Goal: Find specific page/section: Find specific page/section

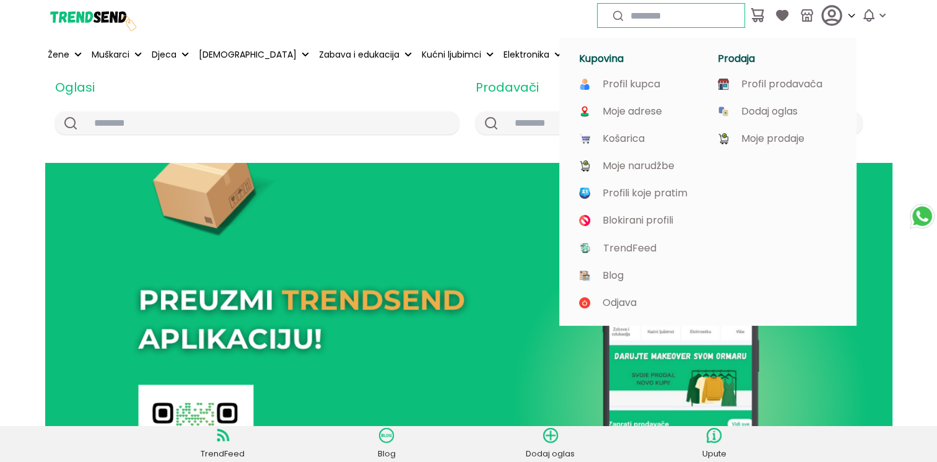
click at [824, 15] on icon at bounding box center [831, 15] width 25 height 25
click at [748, 58] on h1 "Prodaja" at bounding box center [779, 59] width 124 height 12
click at [752, 80] on p "Profil prodavača" at bounding box center [781, 84] width 81 height 11
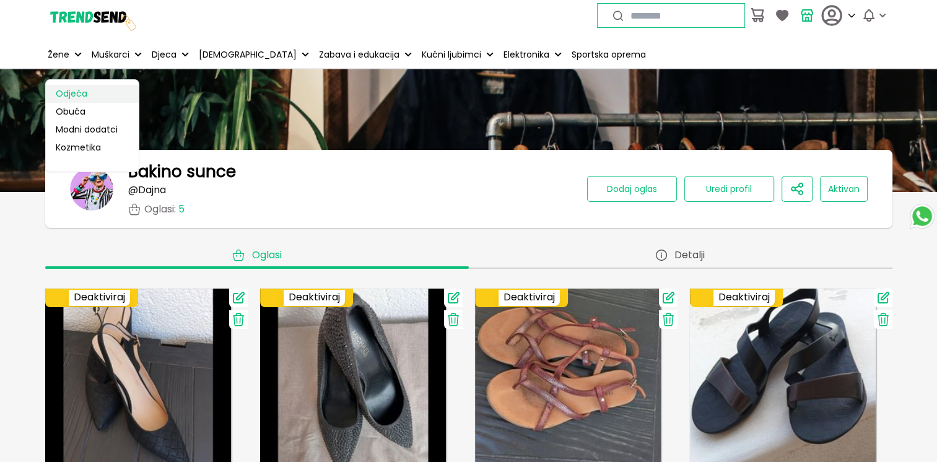
click at [68, 89] on link "Odjeća" at bounding box center [92, 94] width 93 height 18
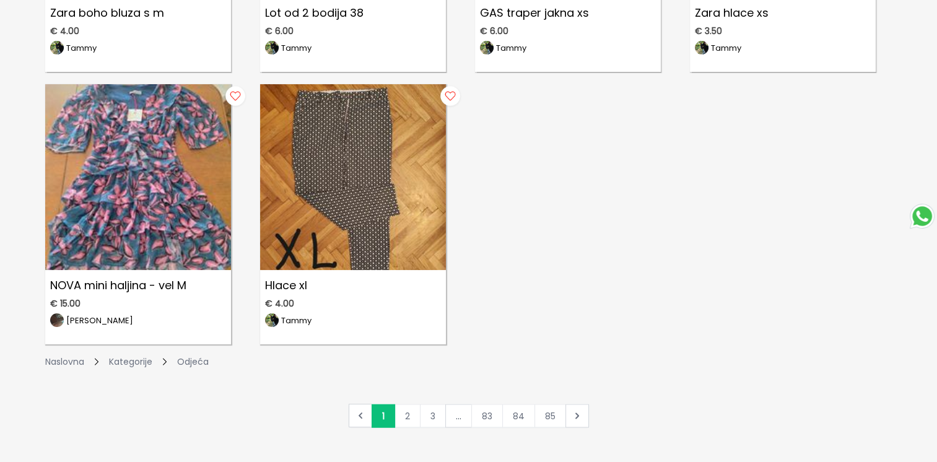
scroll to position [2043, 0]
